Goal: Ask a question

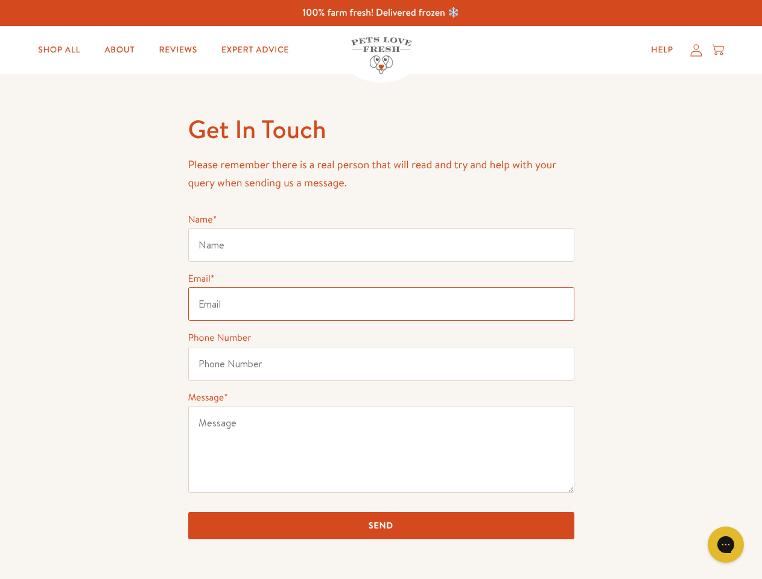
click at [381, 290] on input "Email *" at bounding box center [381, 304] width 386 height 34
click at [726, 545] on icon "Gorgias live chat" at bounding box center [725, 544] width 11 height 11
